Goal: Information Seeking & Learning: Learn about a topic

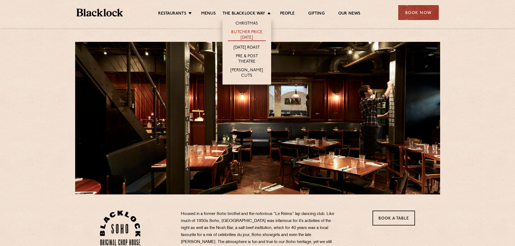
click at [250, 37] on link "Butcher Price [DATE]" at bounding box center [247, 35] width 38 height 11
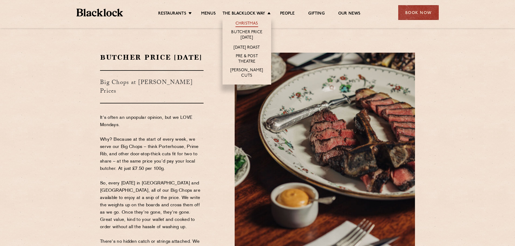
click at [245, 23] on link "Christmas" at bounding box center [247, 24] width 23 height 6
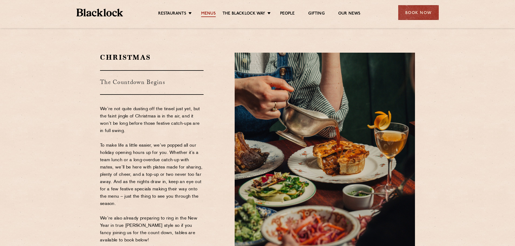
click at [207, 14] on link "Menus" at bounding box center [208, 14] width 15 height 6
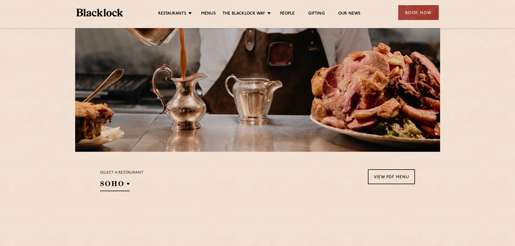
scroll to position [135, 0]
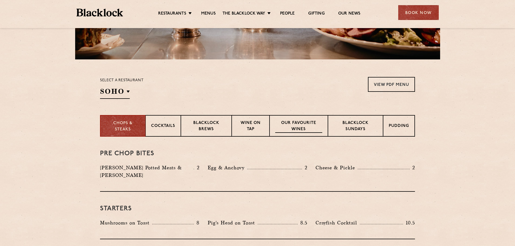
click at [305, 126] on p "Our favourite wines" at bounding box center [298, 126] width 47 height 13
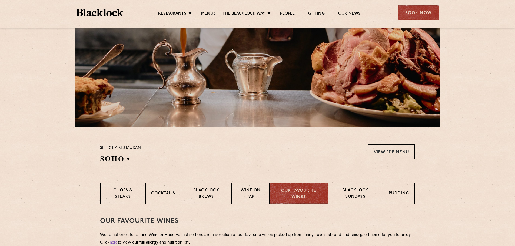
scroll to position [0, 0]
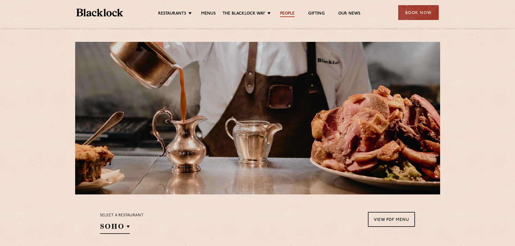
click at [288, 13] on link "People" at bounding box center [287, 14] width 15 height 6
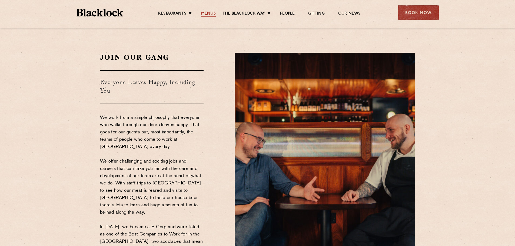
click at [205, 12] on link "Menus" at bounding box center [208, 14] width 15 height 6
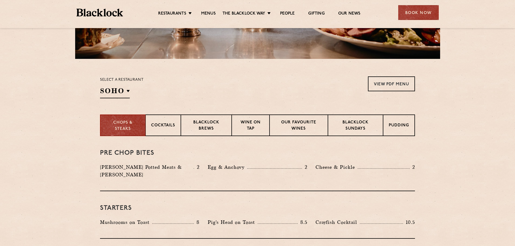
scroll to position [162, 0]
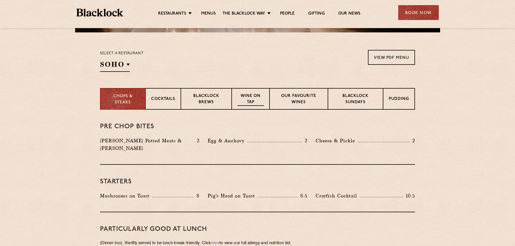
click at [248, 97] on p "Wine on Tap" at bounding box center [250, 99] width 27 height 13
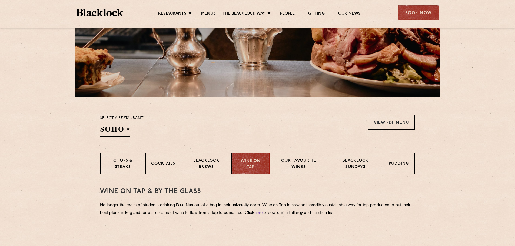
scroll to position [135, 0]
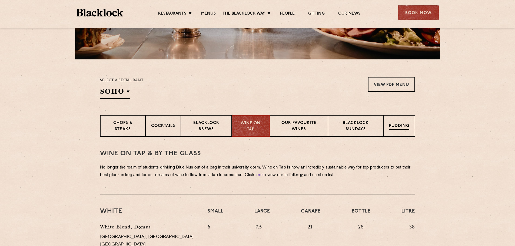
click at [403, 126] on p "Pudding" at bounding box center [399, 126] width 20 height 7
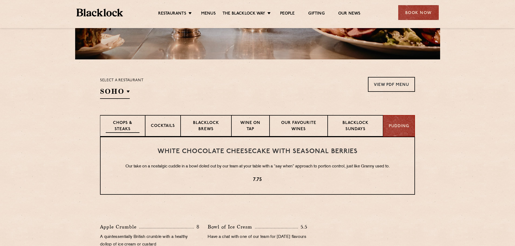
click at [127, 125] on p "Chops & Steaks" at bounding box center [123, 126] width 34 height 13
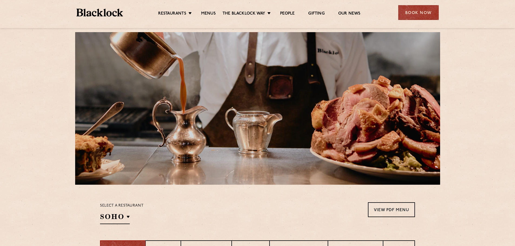
scroll to position [0, 0]
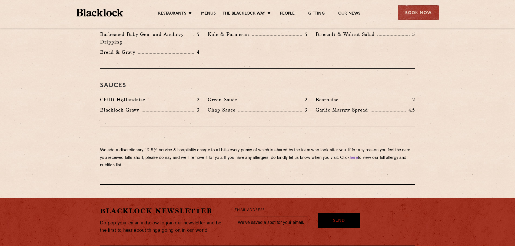
scroll to position [920, 0]
